Goal: Task Accomplishment & Management: Complete application form

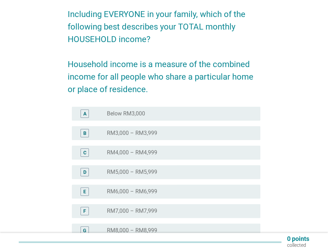
scroll to position [49, 0]
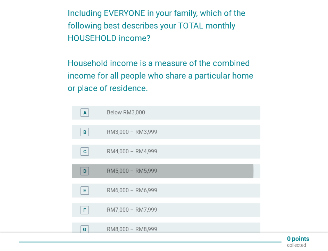
click at [189, 174] on div "radio_button_unchecked RM5,000 – RM5,999" at bounding box center [178, 171] width 142 height 7
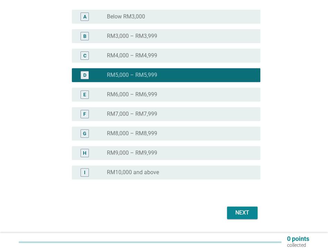
scroll to position [147, 0]
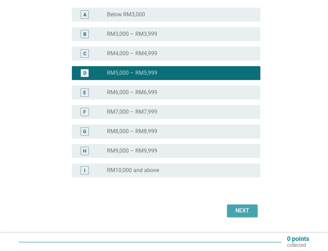
click at [240, 213] on div "Next" at bounding box center [242, 210] width 19 height 8
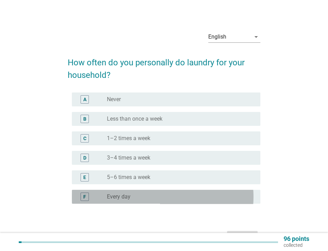
click at [185, 200] on div "radio_button_unchecked Every day" at bounding box center [178, 196] width 142 height 7
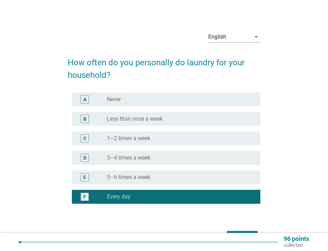
scroll to position [49, 0]
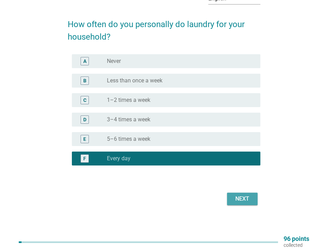
click at [227, 199] on button "Next" at bounding box center [242, 199] width 31 height 13
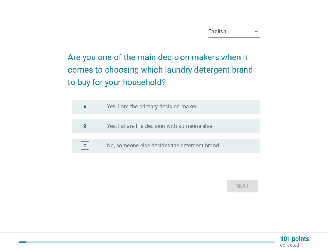
scroll to position [0, 0]
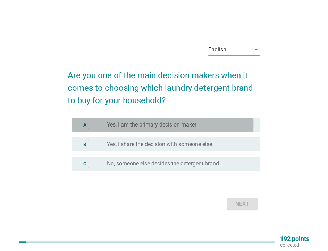
click at [197, 121] on label "Yes, I am the primary decision maker" at bounding box center [152, 124] width 90 height 7
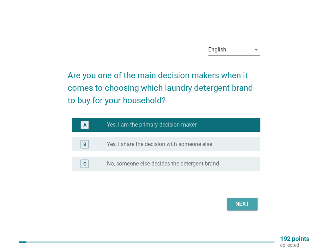
click at [238, 204] on div "Next" at bounding box center [242, 204] width 19 height 8
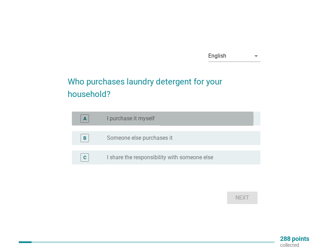
click at [196, 113] on div "A radio_button_unchecked I purchase it myself" at bounding box center [166, 119] width 189 height 14
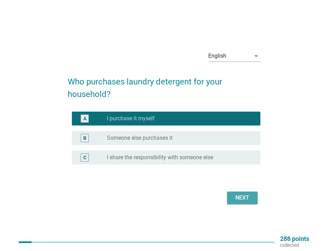
click at [227, 202] on button "Next" at bounding box center [242, 198] width 31 height 13
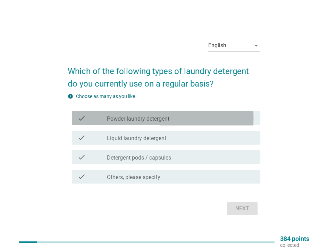
click at [202, 120] on div "check_box_outline_blank Powder laundry detergent" at bounding box center [181, 118] width 148 height 8
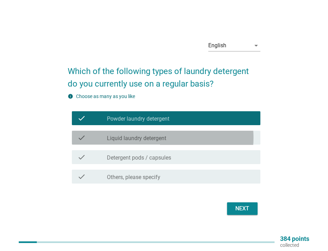
click at [204, 135] on div "check_box_outline_blank Liquid laundry detergent" at bounding box center [181, 137] width 148 height 8
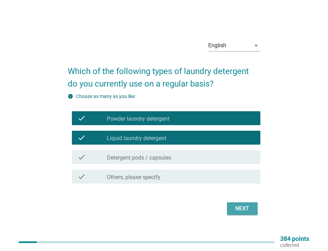
click at [227, 203] on button "Next" at bounding box center [242, 208] width 31 height 13
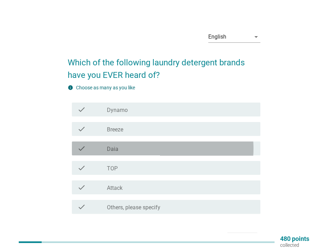
click at [205, 150] on div "check_box_outline_blank Daia" at bounding box center [181, 148] width 148 height 8
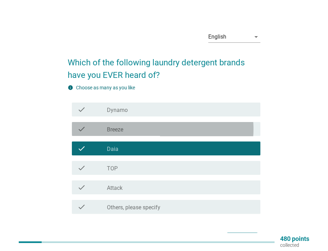
click at [201, 131] on div "check_box_outline_blank Breeze" at bounding box center [181, 129] width 148 height 8
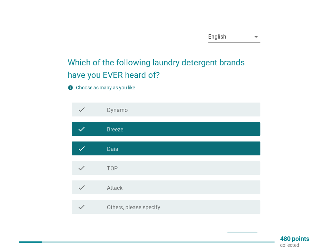
click at [197, 113] on div "check_box_outline_blank Dynamo" at bounding box center [181, 109] width 148 height 8
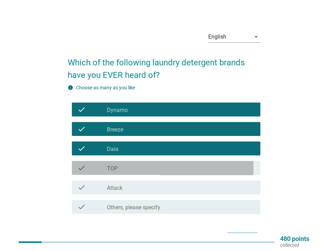
click at [190, 169] on div "check_box_outline_blank TOP" at bounding box center [181, 168] width 148 height 8
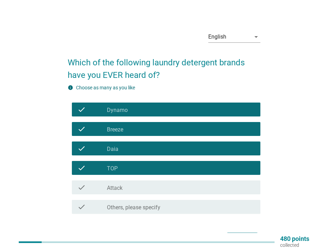
scroll to position [51, 0]
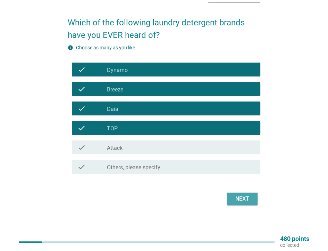
click at [233, 195] on div "Next" at bounding box center [242, 199] width 19 height 8
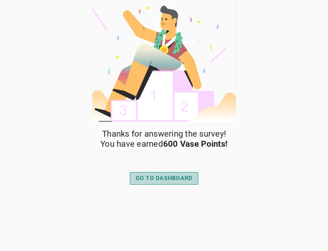
click at [186, 178] on div "GO TO DASHBOARD" at bounding box center [164, 178] width 57 height 8
